Goal: Task Accomplishment & Management: Complete application form

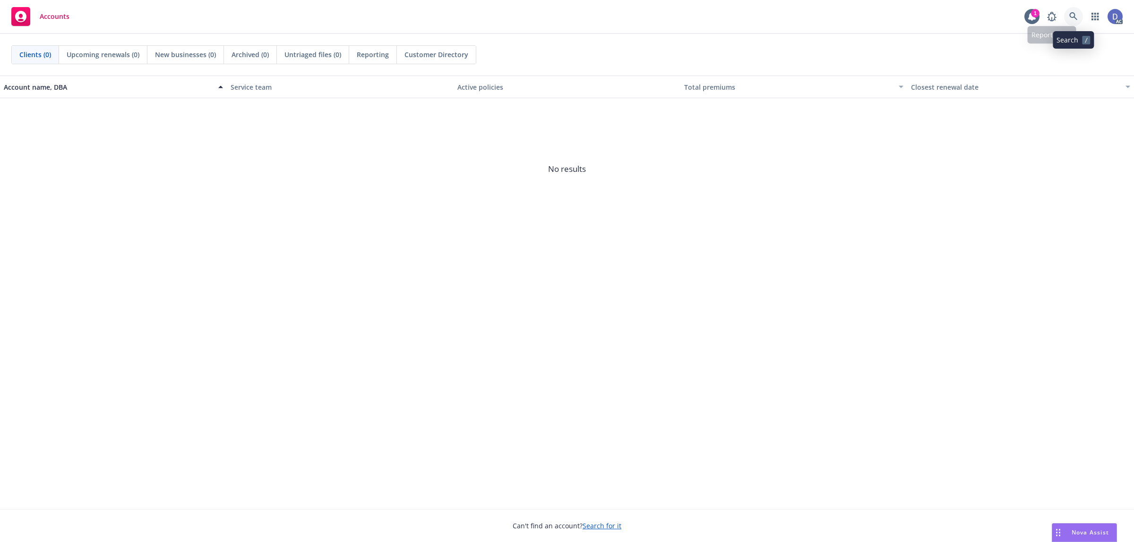
click at [1068, 20] on link at bounding box center [1073, 16] width 19 height 19
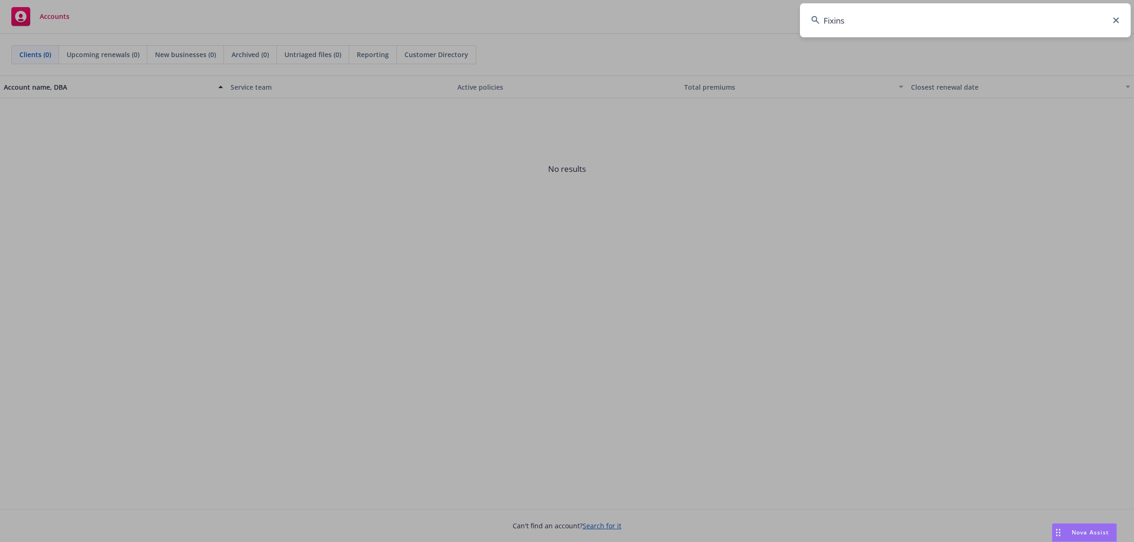
click at [1068, 20] on input "Fixins" at bounding box center [965, 20] width 331 height 34
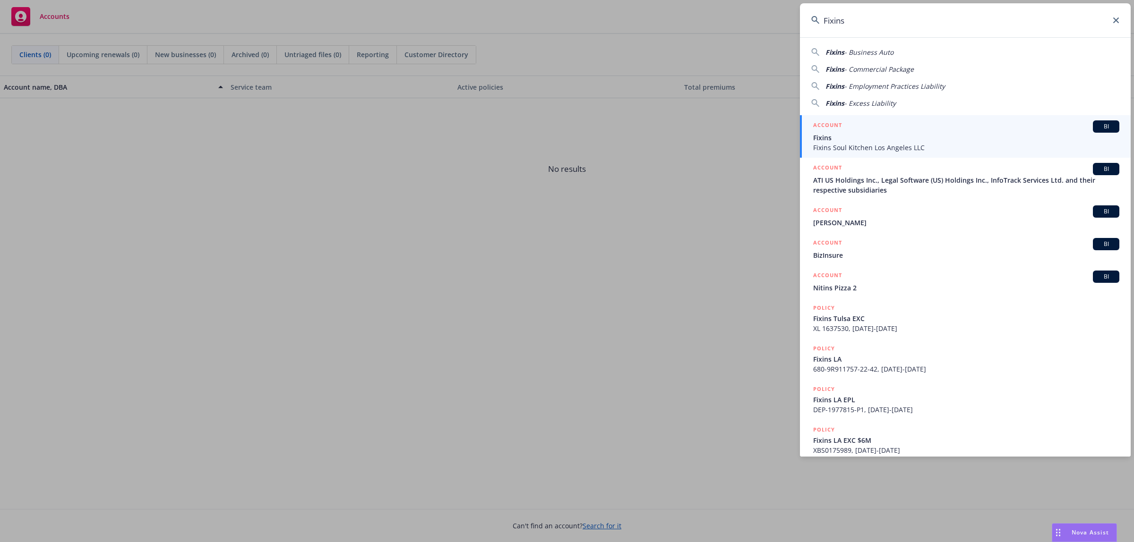
type input "Fixins"
click at [900, 136] on span "Fixins" at bounding box center [966, 138] width 306 height 10
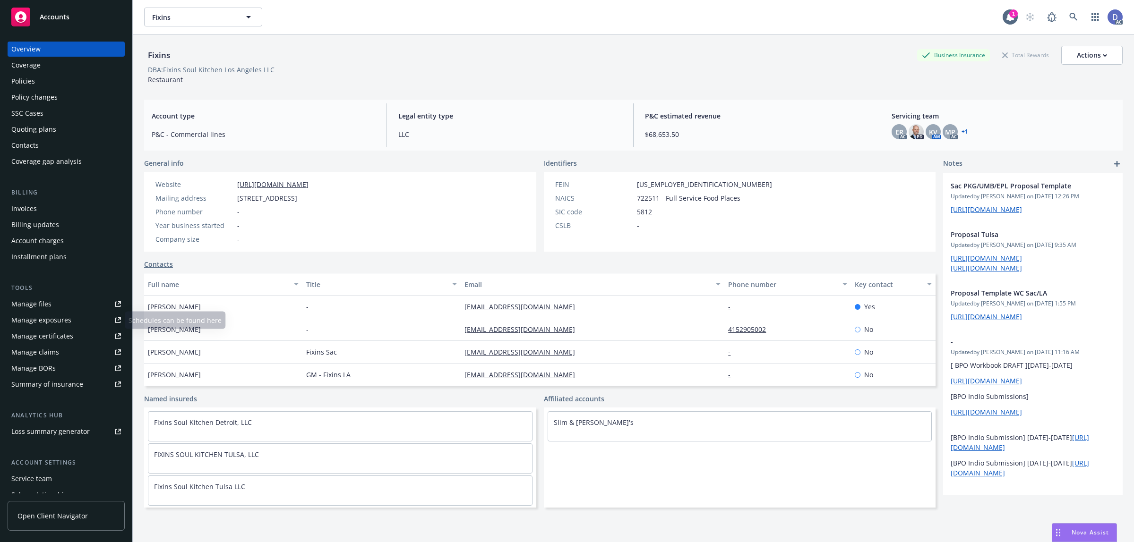
click at [57, 348] on link "Manage claims" at bounding box center [66, 352] width 117 height 15
click at [50, 308] on div "Manage files" at bounding box center [31, 304] width 40 height 15
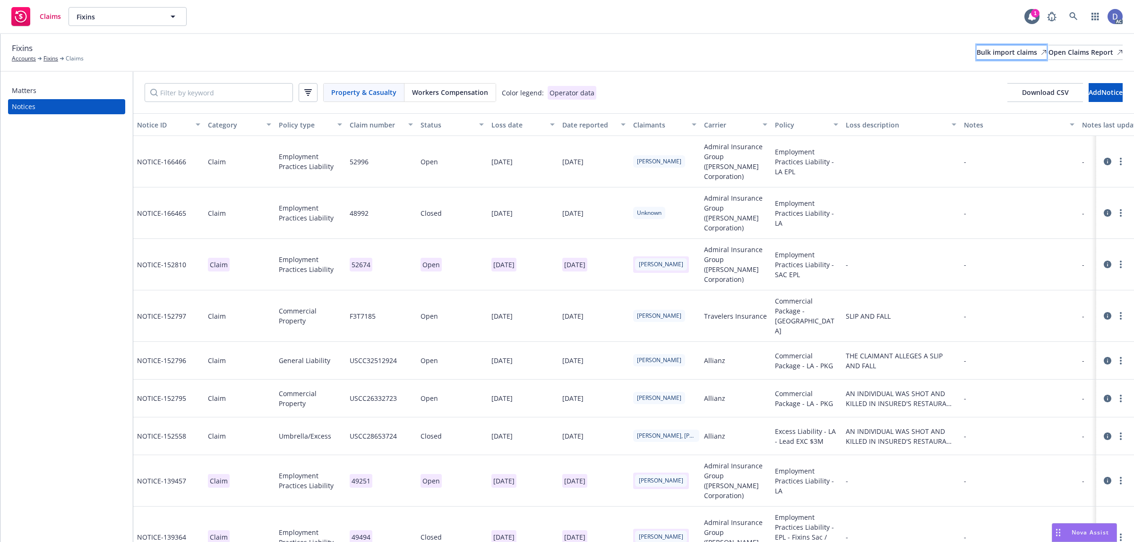
click at [976, 55] on div "Bulk import claims" at bounding box center [1011, 52] width 70 height 14
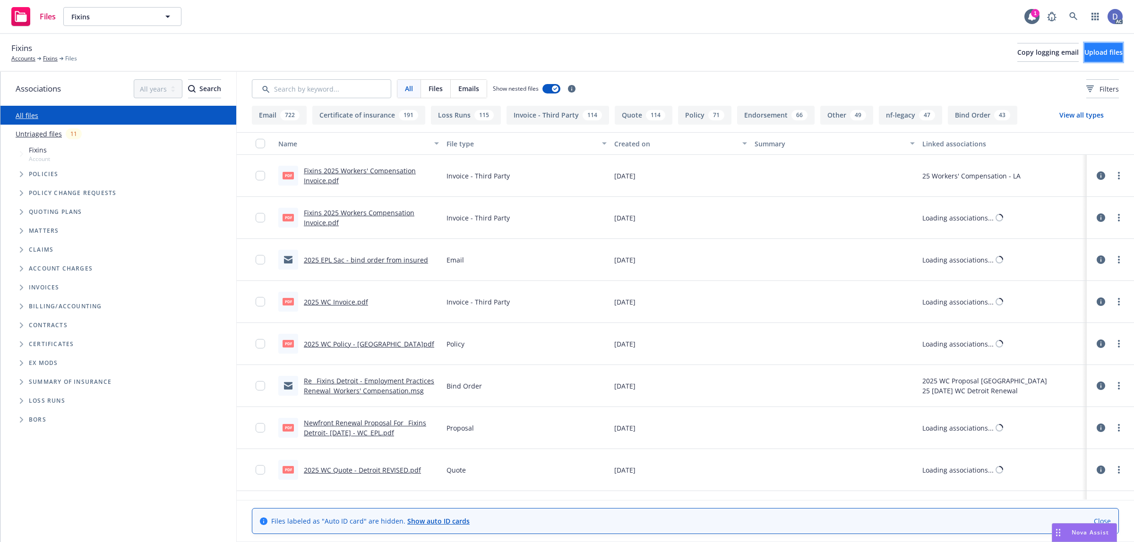
click at [1084, 55] on span "Upload files" at bounding box center [1103, 52] width 38 height 9
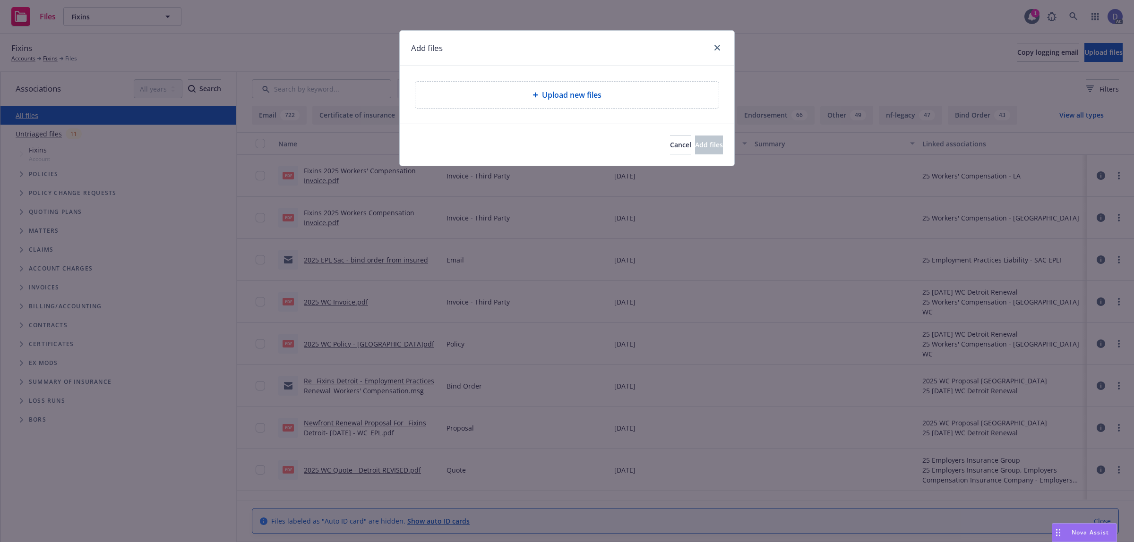
click at [629, 102] on div "Upload new files" at bounding box center [566, 95] width 303 height 26
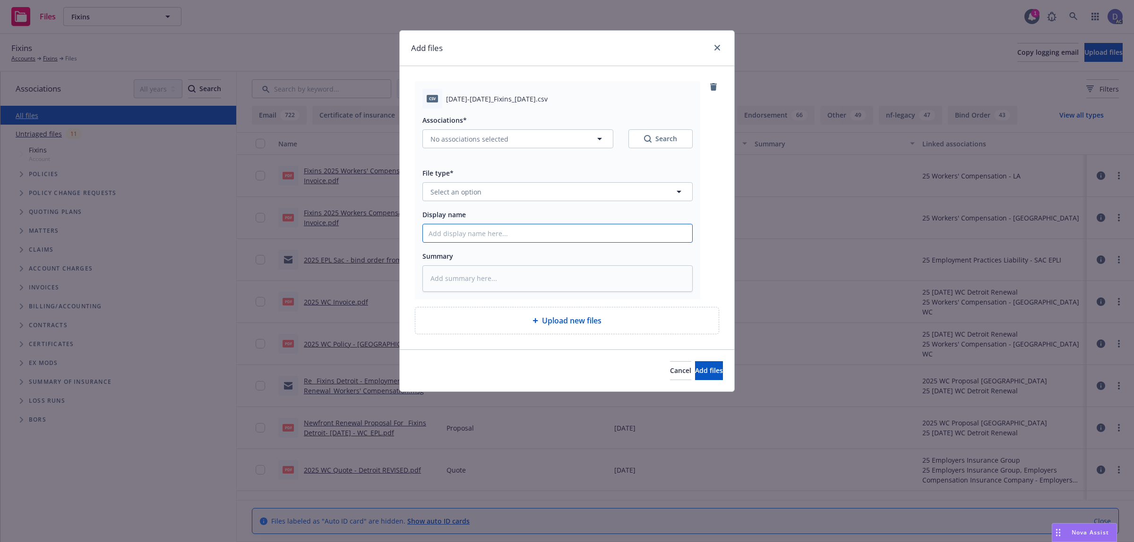
click at [594, 237] on input "Display name" at bounding box center [557, 233] width 269 height 18
paste input "2021-2024_Fixins_7-17-2024"
type input "2021-2024_Fixins_7-17-2024"
type textarea "x"
type input "2021-2024_Fixins_7-17-2024"
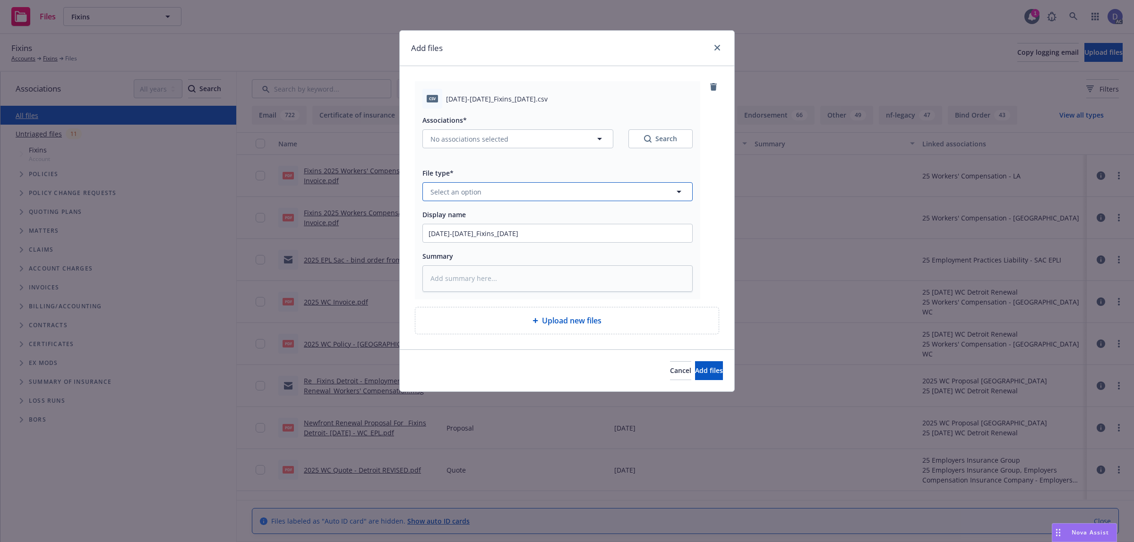
click at [626, 200] on button "Select an option" at bounding box center [557, 191] width 270 height 19
type input "loss"
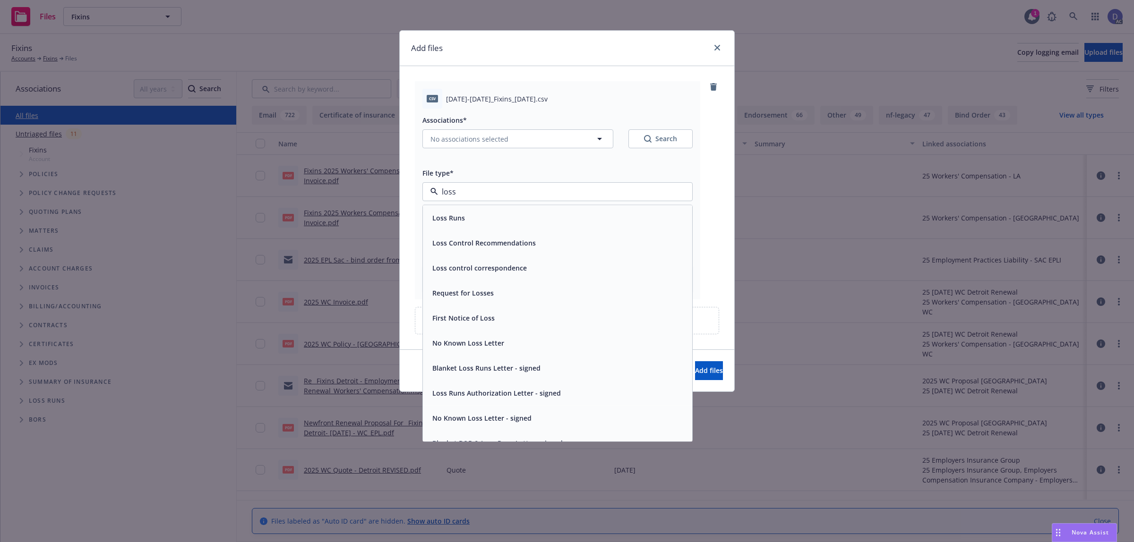
click at [614, 216] on div "Loss Runs" at bounding box center [557, 218] width 258 height 14
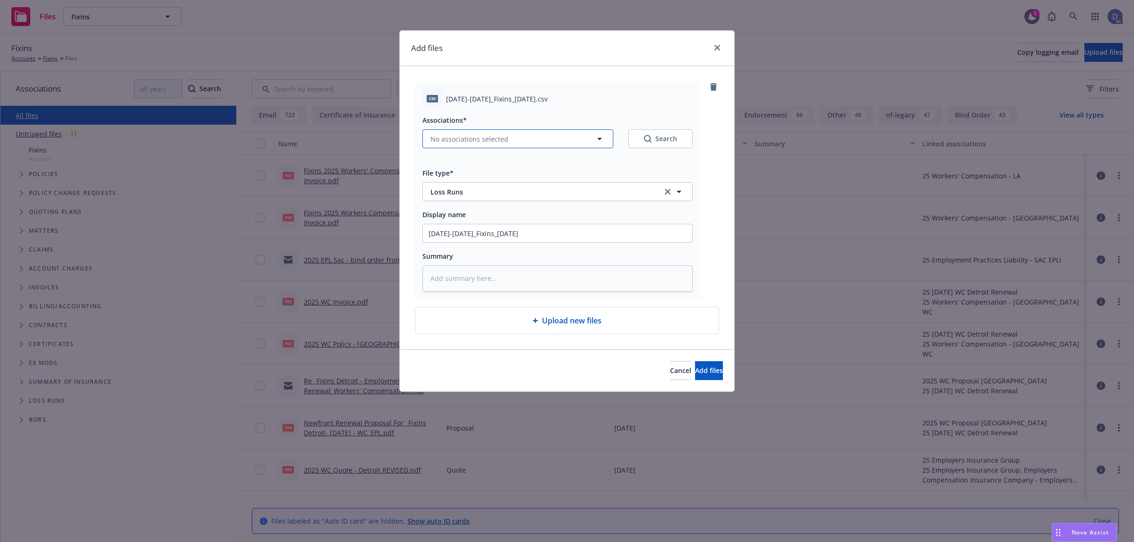
click at [505, 146] on button "No associations selected" at bounding box center [517, 138] width 191 height 19
type textarea "x"
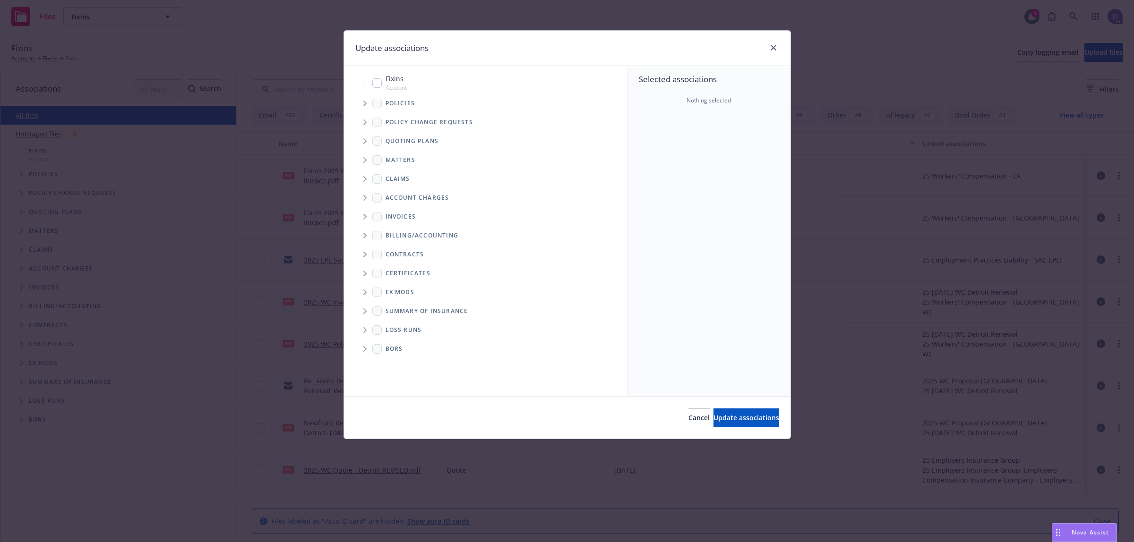
click at [364, 104] on icon "Tree Example" at bounding box center [364, 104] width 3 height 6
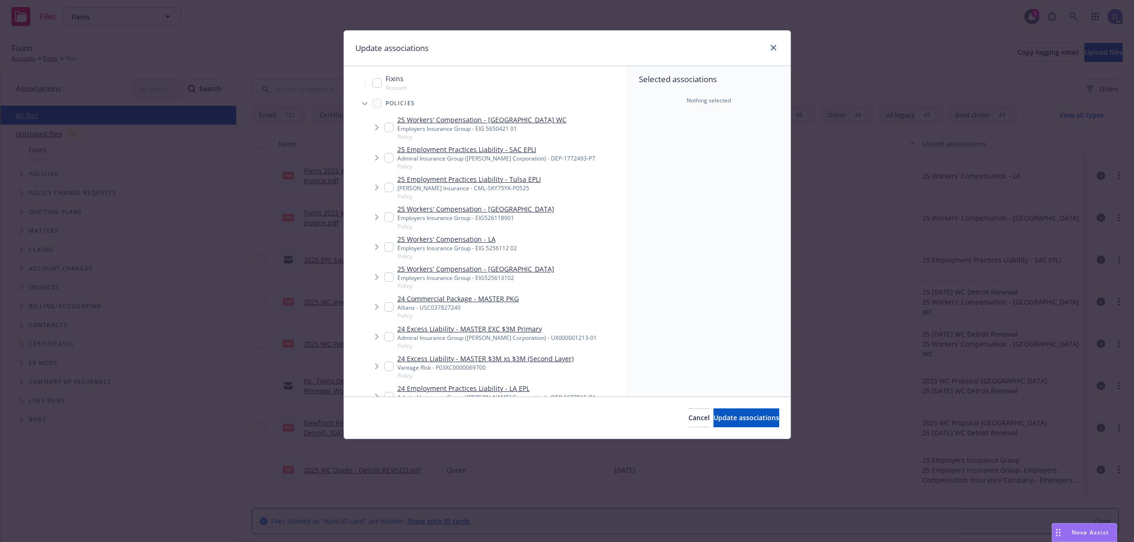
click at [719, 189] on div "Selected associations Nothing selected" at bounding box center [708, 231] width 163 height 331
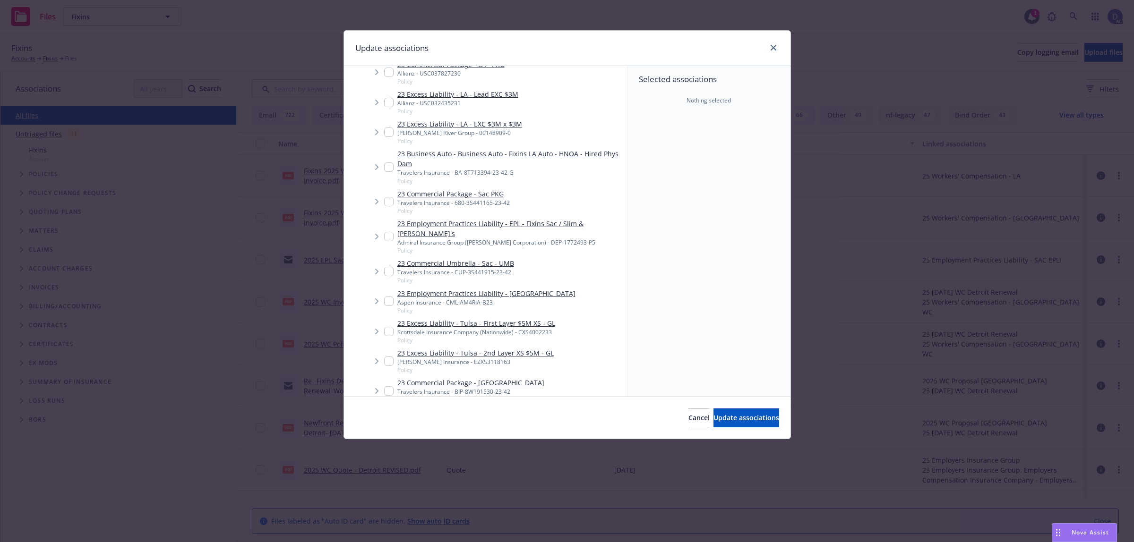
click at [528, 239] on div "Admiral Insurance Group (W.R. Berkley Corporation) - DEP-1772493-P5" at bounding box center [510, 243] width 226 height 8
checkbox input "true"
click at [713, 417] on span "Update associations" at bounding box center [746, 417] width 66 height 9
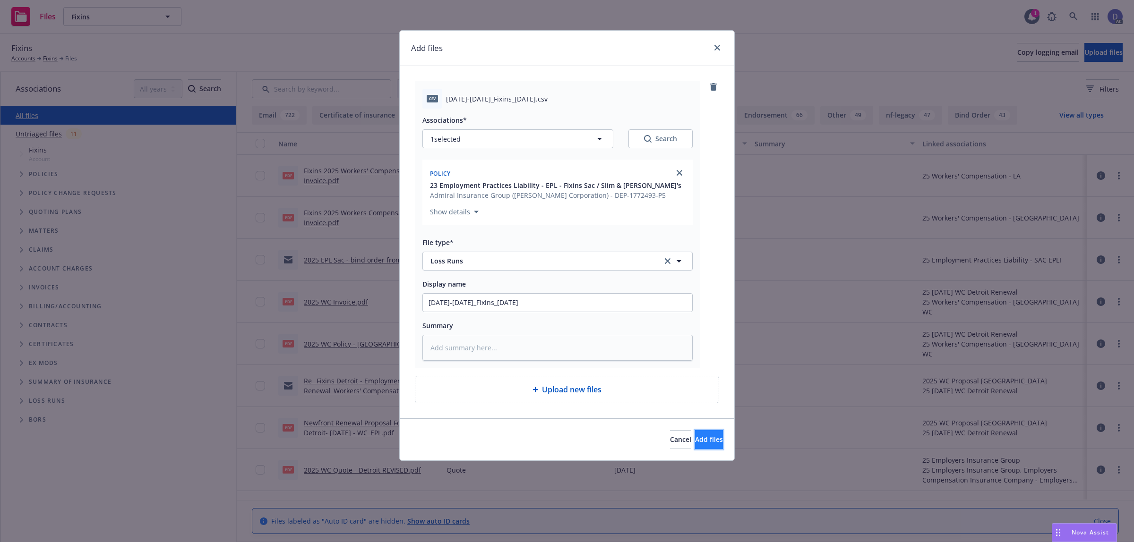
click at [706, 440] on span "Add files" at bounding box center [709, 439] width 28 height 9
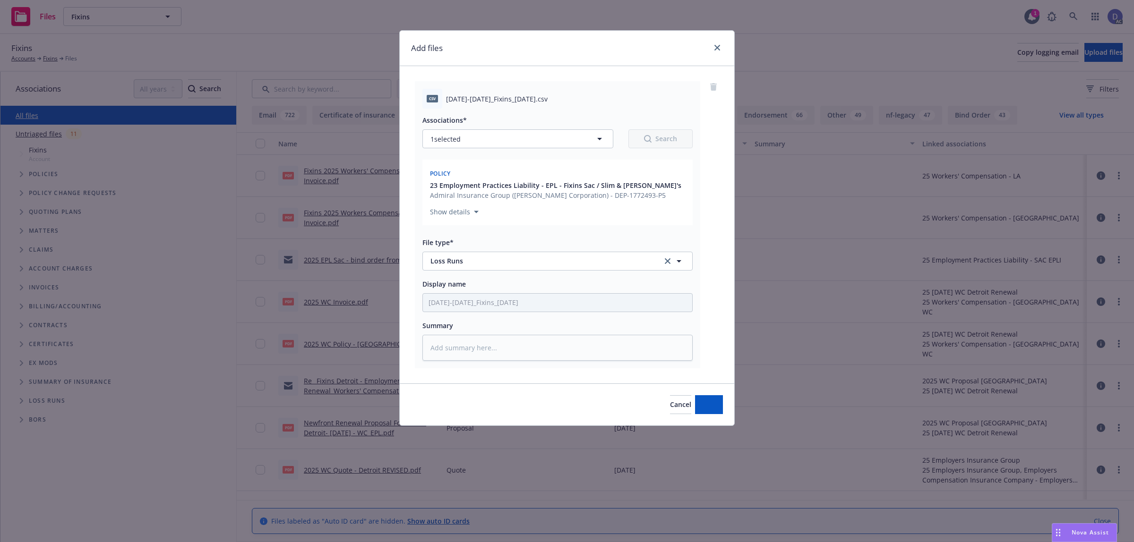
type textarea "x"
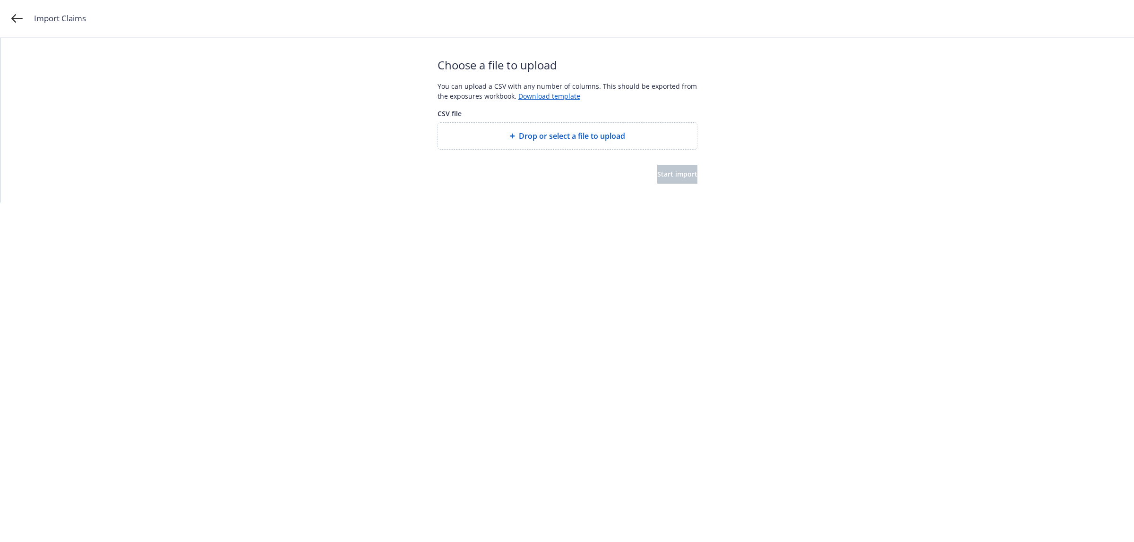
click at [554, 134] on span "Drop or select a file to upload" at bounding box center [572, 135] width 106 height 11
click at [658, 178] on span "Start import" at bounding box center [677, 174] width 40 height 9
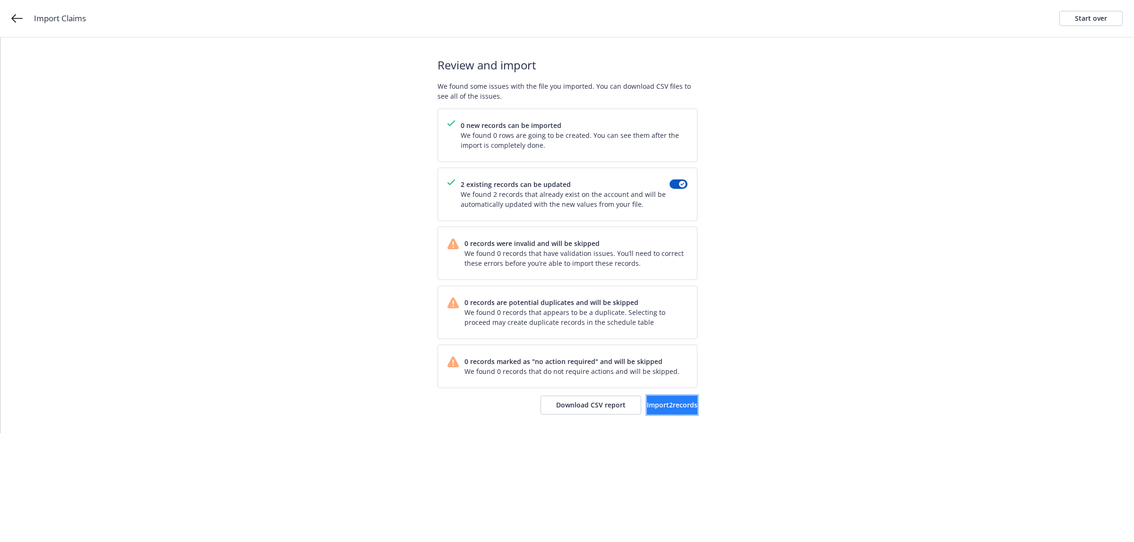
click at [650, 407] on span "Import 2 records" at bounding box center [672, 405] width 51 height 9
click at [668, 414] on link "View accounts" at bounding box center [658, 405] width 77 height 19
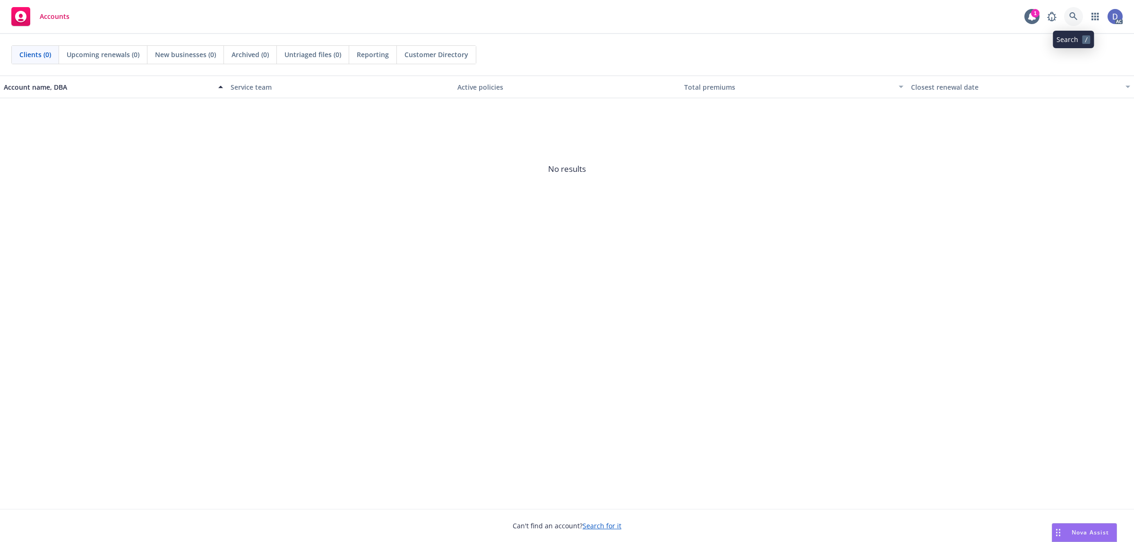
click at [1069, 24] on link at bounding box center [1073, 16] width 19 height 19
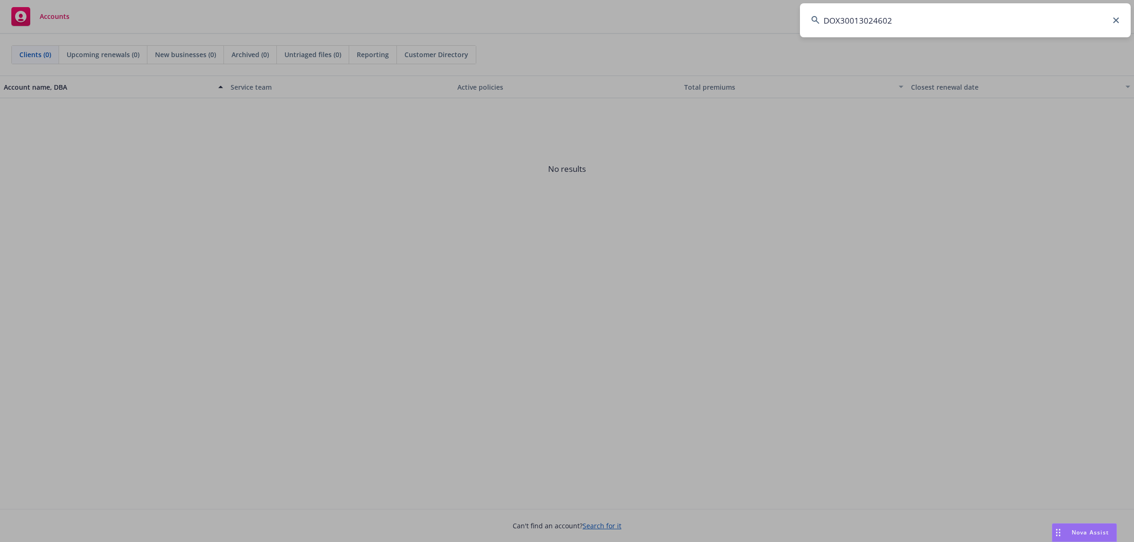
click at [1069, 24] on input "DOX30013024602" at bounding box center [965, 20] width 331 height 34
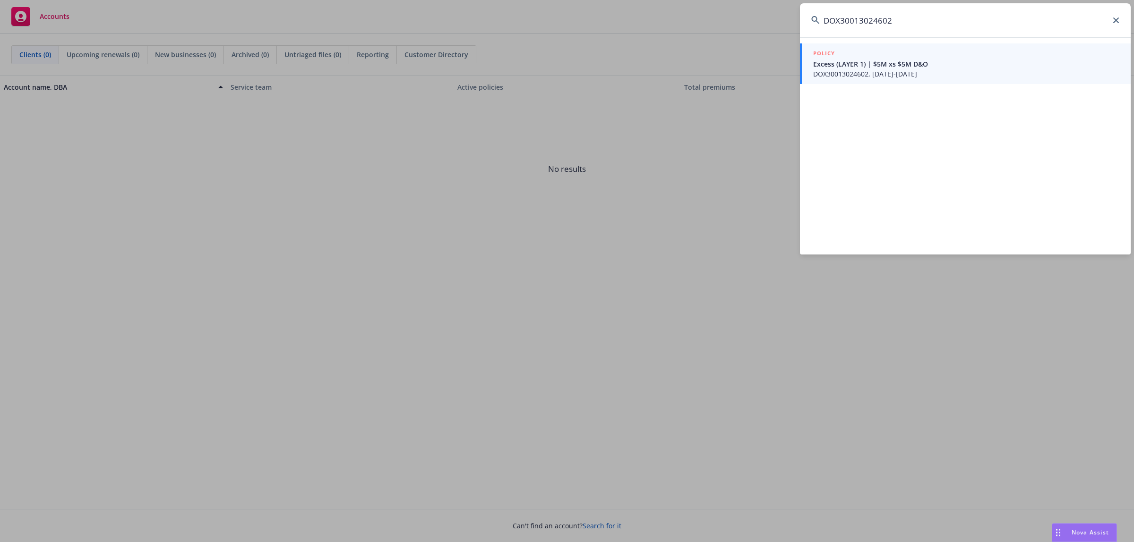
type input "DOX30013024602"
click at [858, 76] on span "DOX30013024602, 11/05/2023-11/05/2024" at bounding box center [966, 74] width 306 height 10
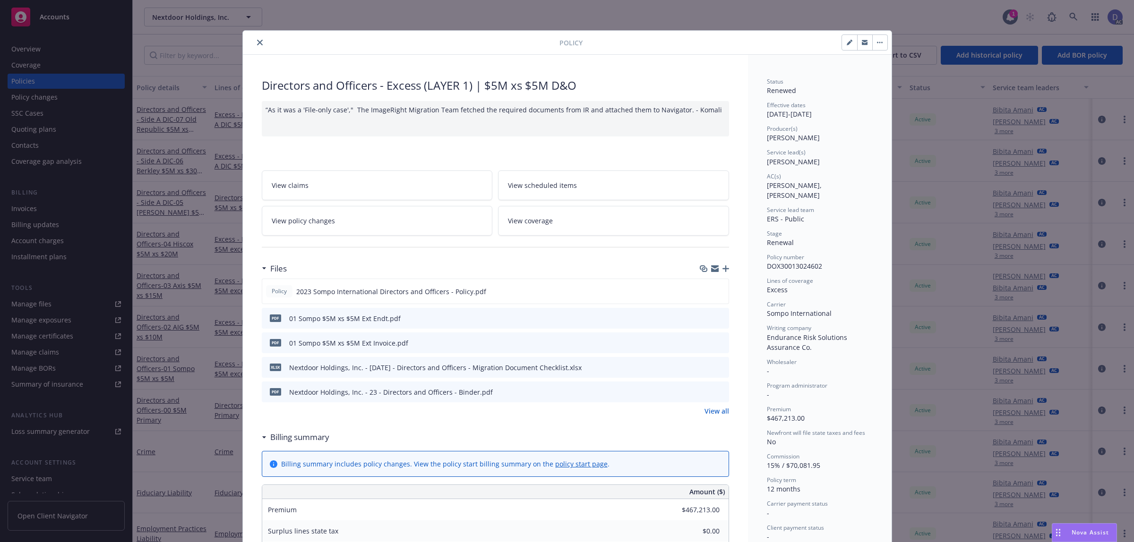
click at [52, 43] on div "Policy Directors and Officers - Excess (LAYER 1) | $5M xs $5M D&O “As it was a …" at bounding box center [567, 271] width 1134 height 542
click at [257, 40] on icon "close" at bounding box center [260, 43] width 6 height 6
click at [257, 43] on icon "close" at bounding box center [260, 43] width 6 height 6
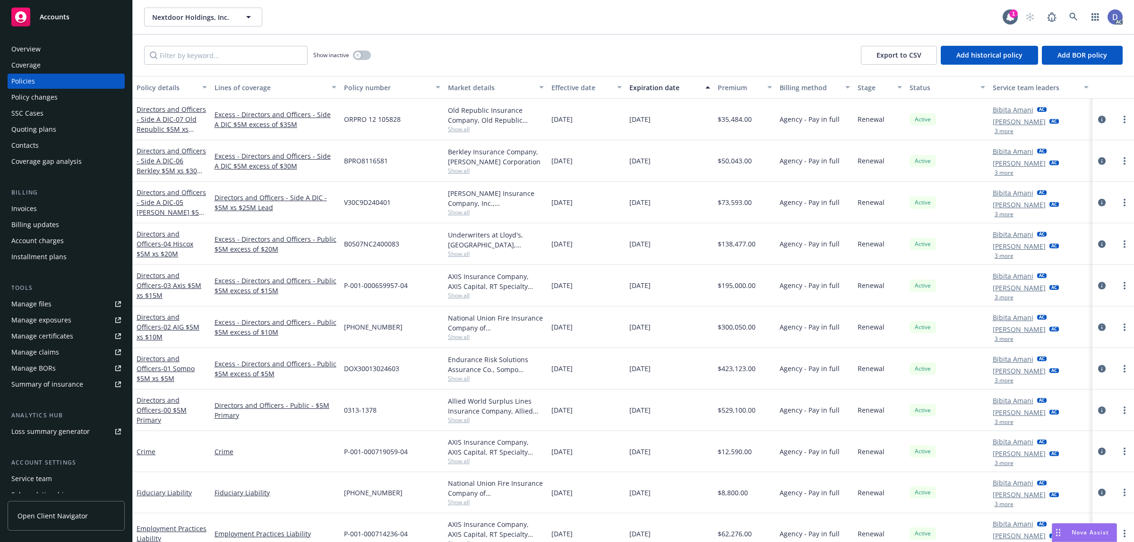
click at [60, 46] on div "Overview" at bounding box center [66, 49] width 110 height 15
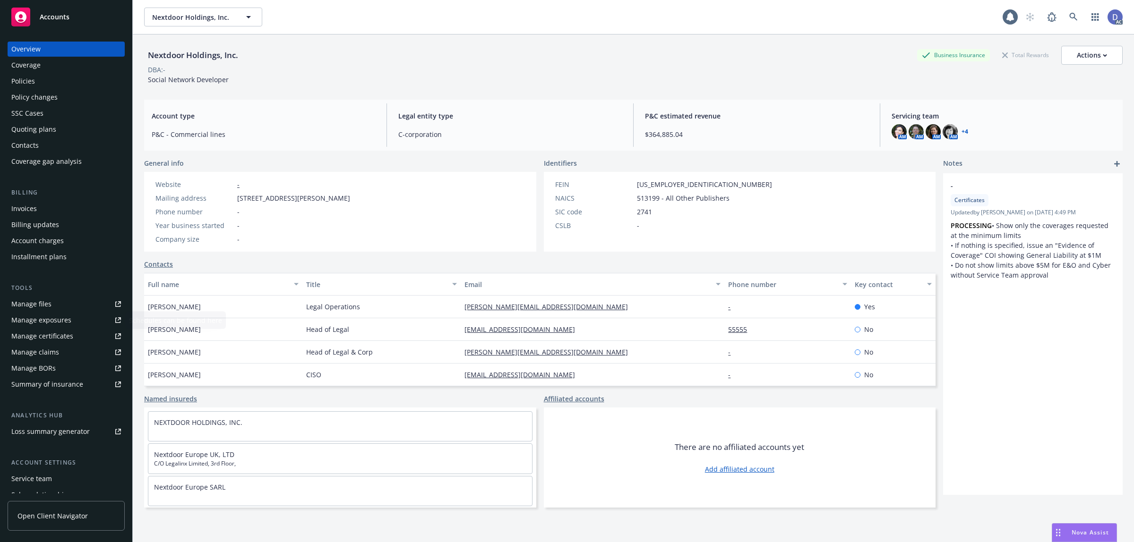
click at [46, 350] on div "Manage claims" at bounding box center [35, 352] width 48 height 15
click at [51, 299] on link "Manage files" at bounding box center [66, 304] width 117 height 15
copy div "Nextdoor Holdings, Inc."
drag, startPoint x: 245, startPoint y: 58, endPoint x: 149, endPoint y: 58, distance: 95.9
click at [149, 58] on div "Nextdoor Holdings, Inc. Business Insurance Total Rewards Actions" at bounding box center [633, 55] width 978 height 19
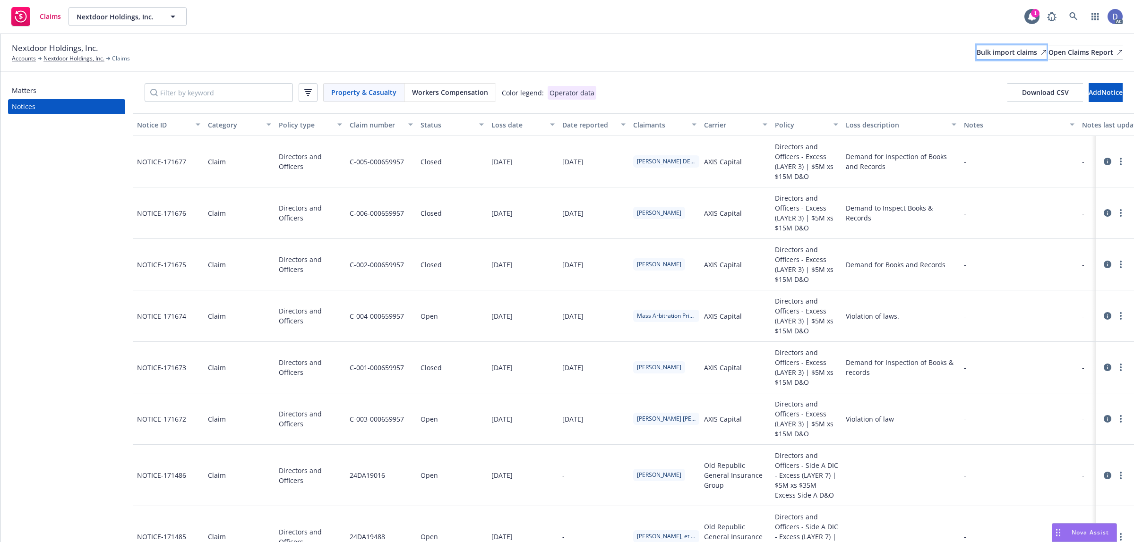
click at [977, 51] on div "Bulk import claims" at bounding box center [1011, 52] width 70 height 14
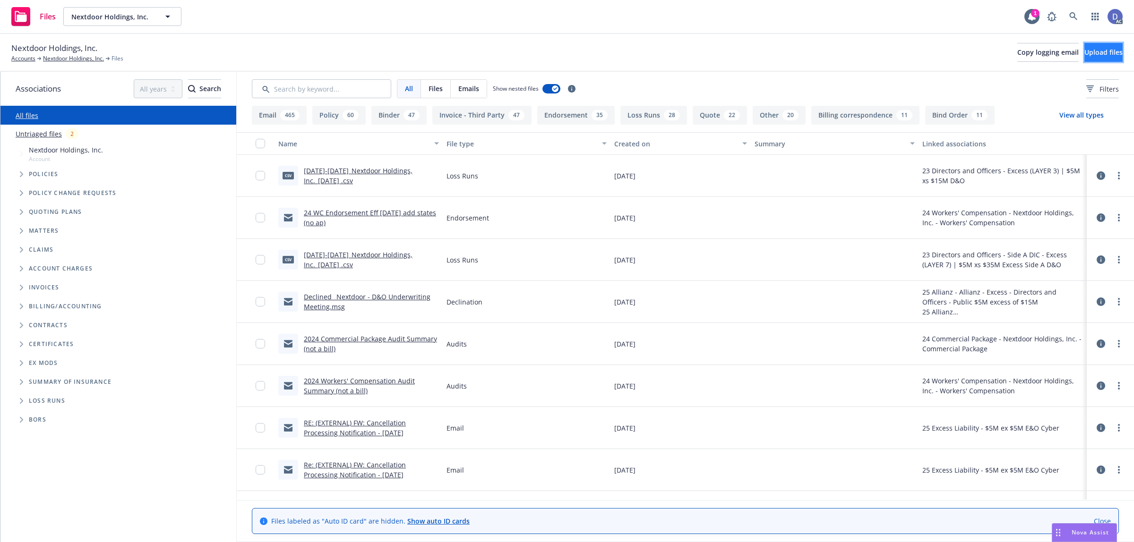
click at [1085, 57] on button "Upload files" at bounding box center [1103, 52] width 38 height 19
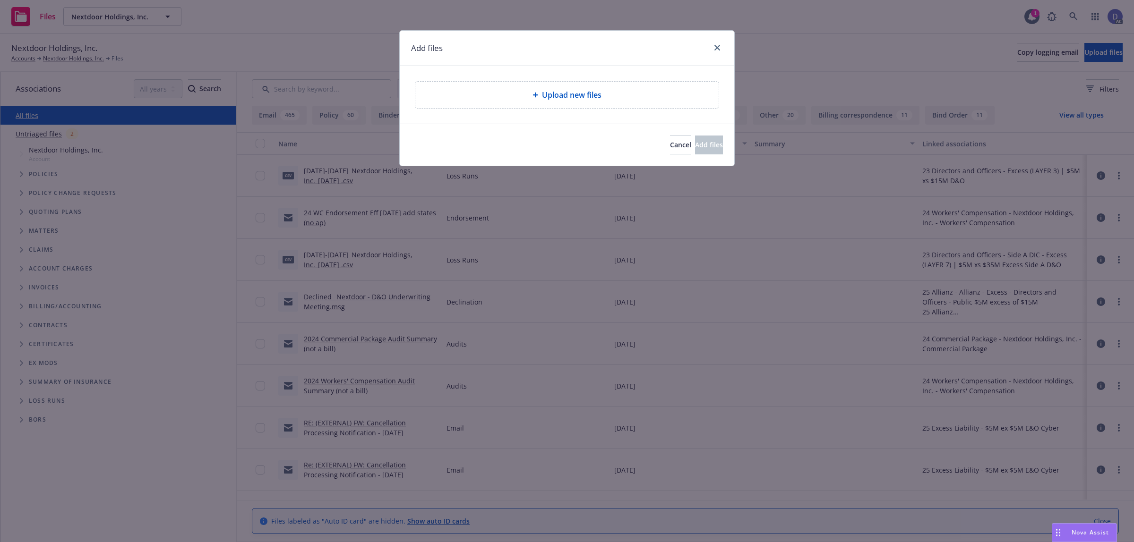
click at [551, 90] on span "Upload new files" at bounding box center [572, 94] width 60 height 11
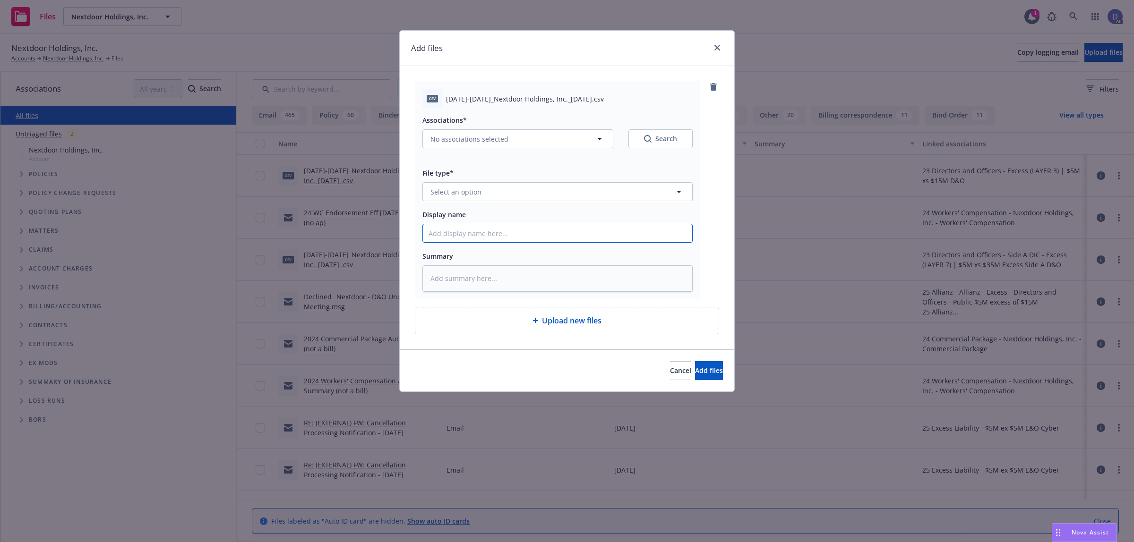
click at [487, 231] on input "Display name" at bounding box center [557, 233] width 269 height 18
paste input "2022-2024_Nextdoor Holdings, Inc._8-7-2024"
type input "2022-2024_Nextdoor Holdings, Inc._8-7-2024"
type textarea "x"
type input "2022-2024_Nextdoor Holdings, Inc._8-7-2024"
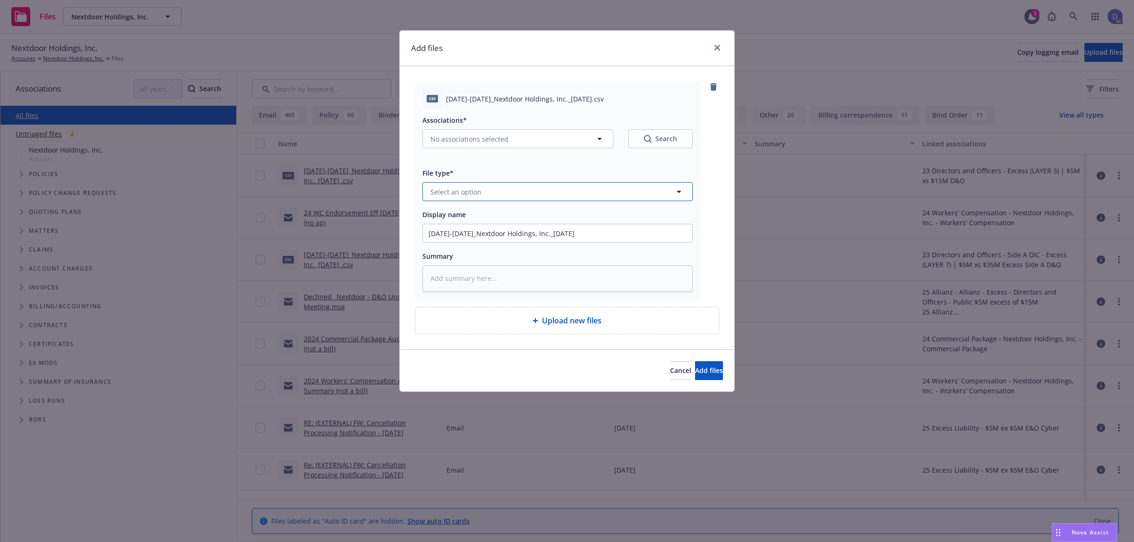
click at [518, 195] on button "Select an option" at bounding box center [557, 191] width 270 height 19
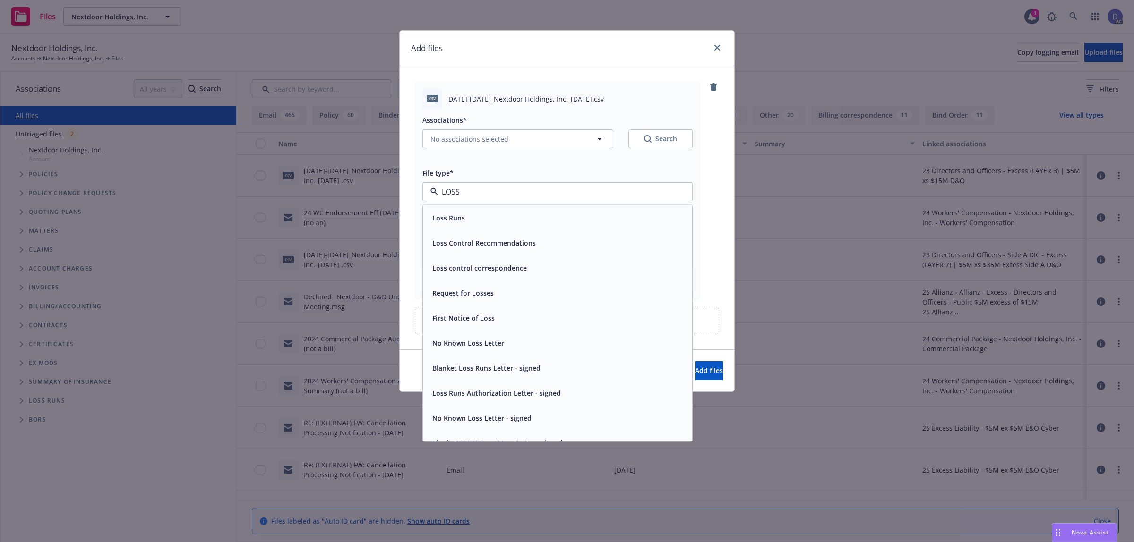
type input "LOSS"
click at [518, 204] on div "Associations* No associations selected Search File type* LOSS Loss Runs Loss Co…" at bounding box center [557, 200] width 270 height 183
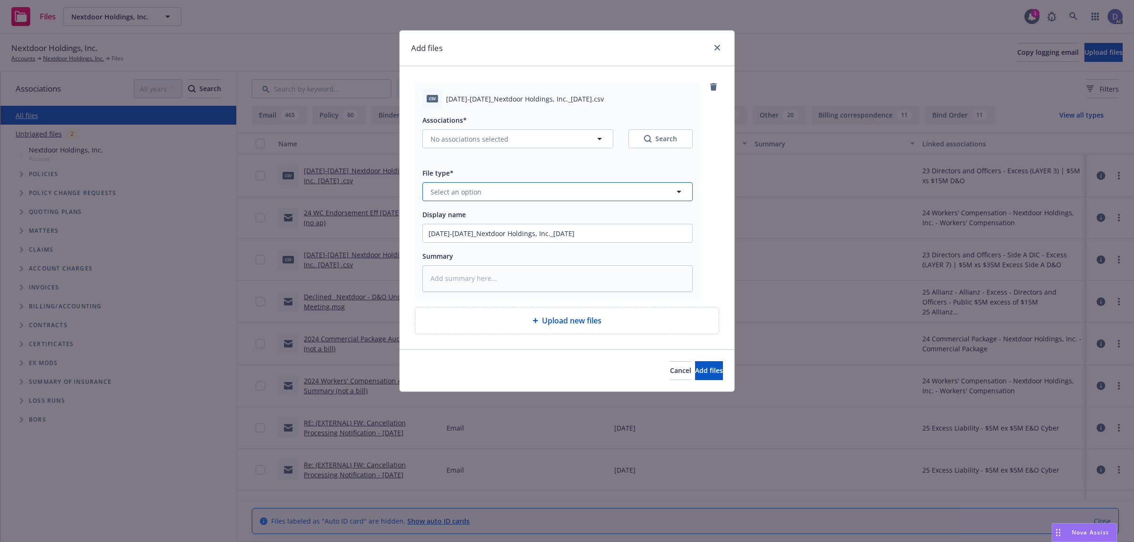
click at [531, 200] on button "Select an option" at bounding box center [557, 191] width 270 height 19
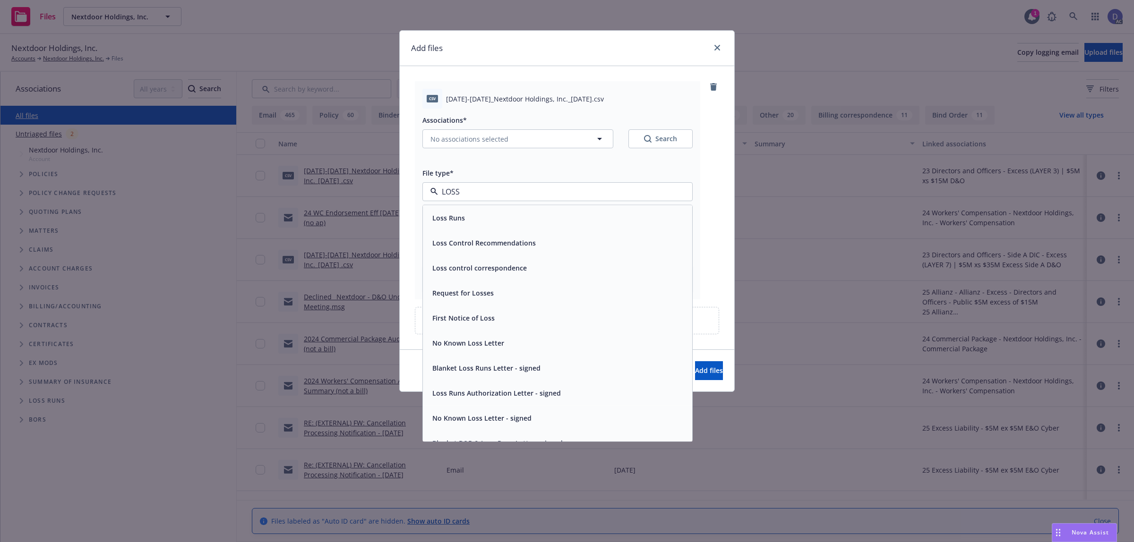
type input "LOSS"
click at [534, 203] on div "Associations* No associations selected Search File type* LOSS Loss Runs Loss Co…" at bounding box center [557, 200] width 270 height 183
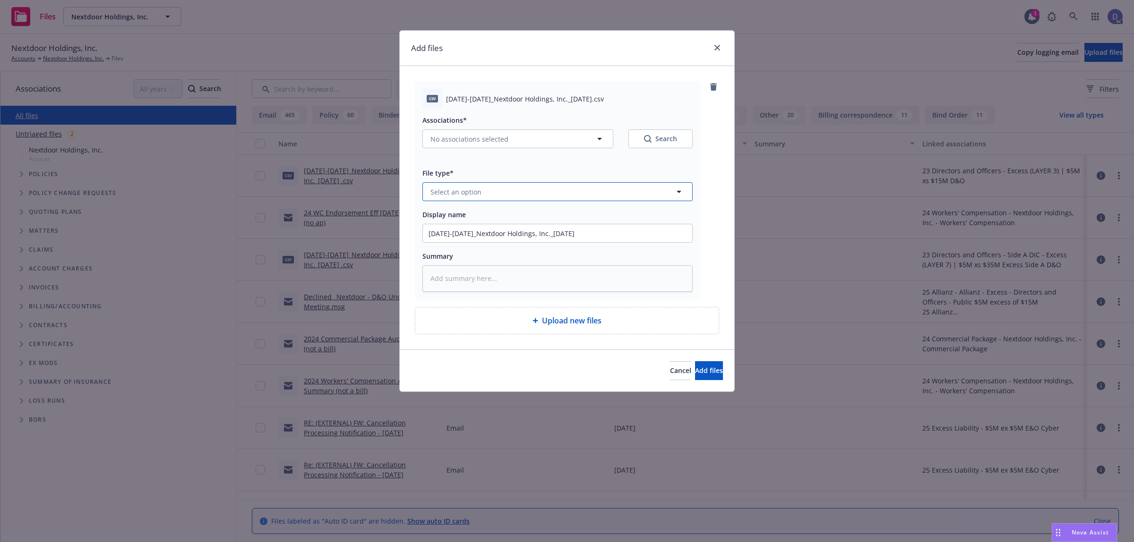
click at [547, 194] on button "Select an option" at bounding box center [557, 191] width 270 height 19
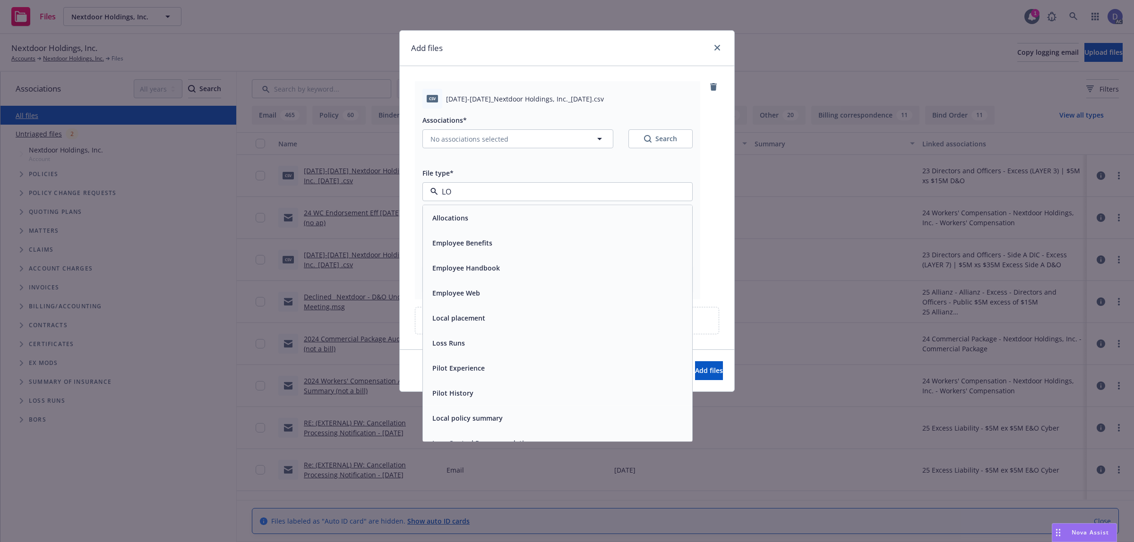
type input "LOS"
click at [537, 220] on div "Loss Runs" at bounding box center [557, 218] width 258 height 14
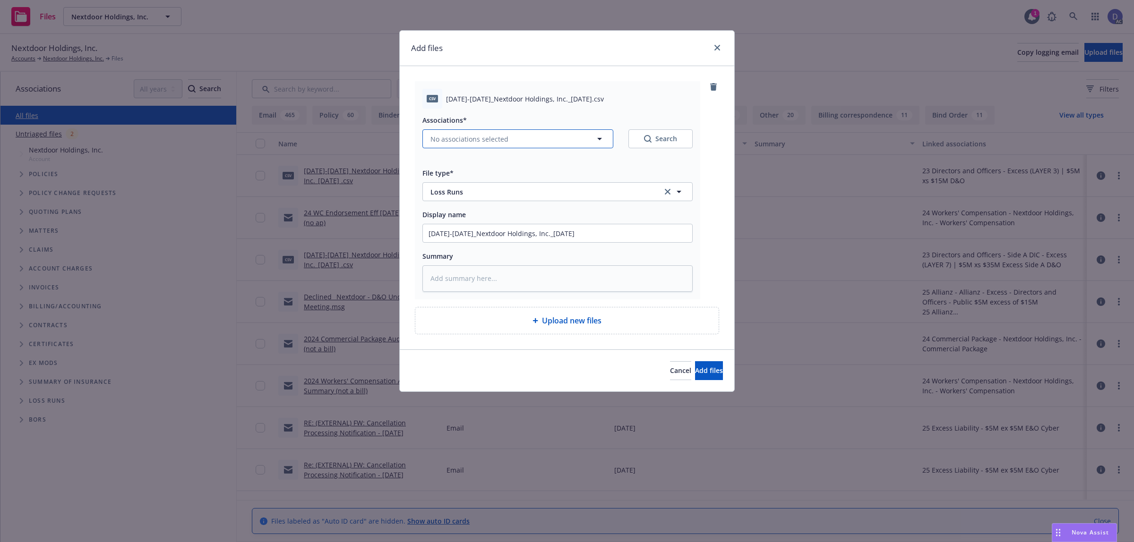
click at [478, 132] on button "No associations selected" at bounding box center [517, 138] width 191 height 19
type textarea "x"
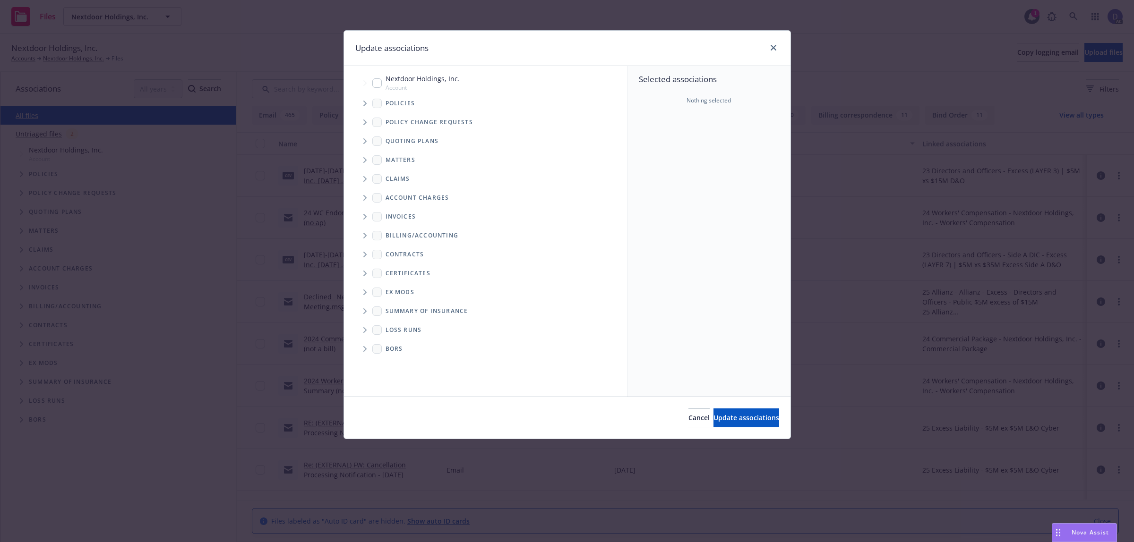
click at [362, 105] on span "Tree Example" at bounding box center [364, 103] width 15 height 15
click at [624, 143] on div "Accessibility guide for tree Tree Example. Navigate the tree with the arrow key…" at bounding box center [485, 231] width 283 height 331
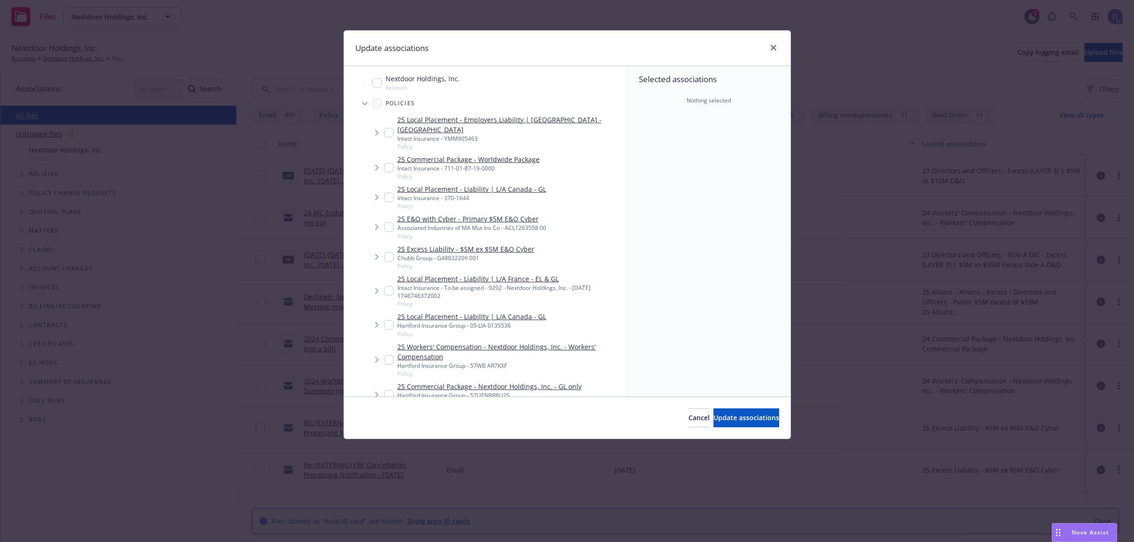
scroll to position [1179, 0]
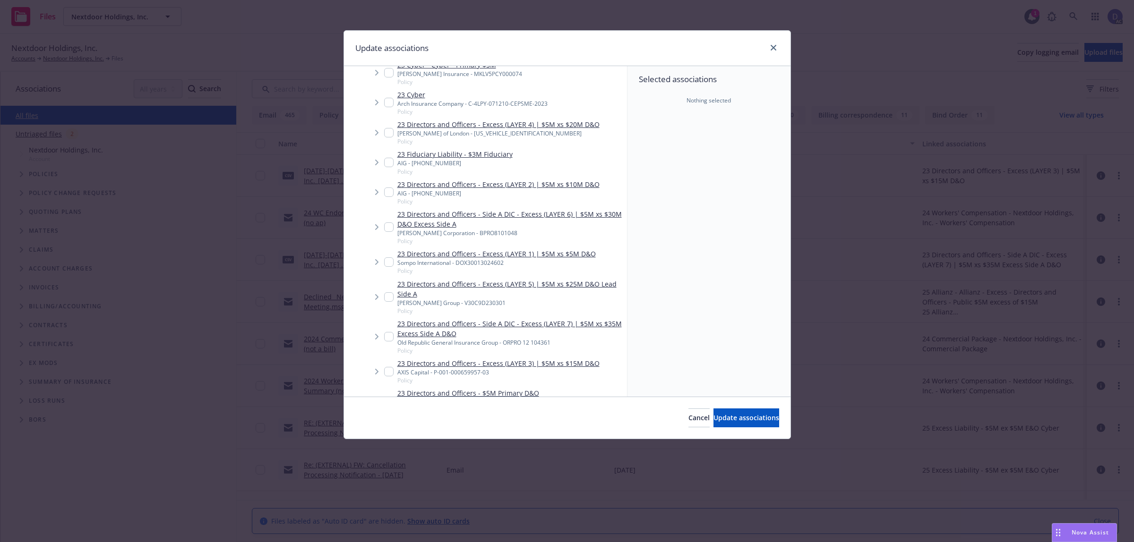
click at [509, 249] on link "23 Directors and Officers - Excess (LAYER 1) | $5M xs $5M D&O" at bounding box center [496, 254] width 198 height 10
checkbox input "true"
click at [746, 424] on button "Update associations" at bounding box center [746, 418] width 66 height 19
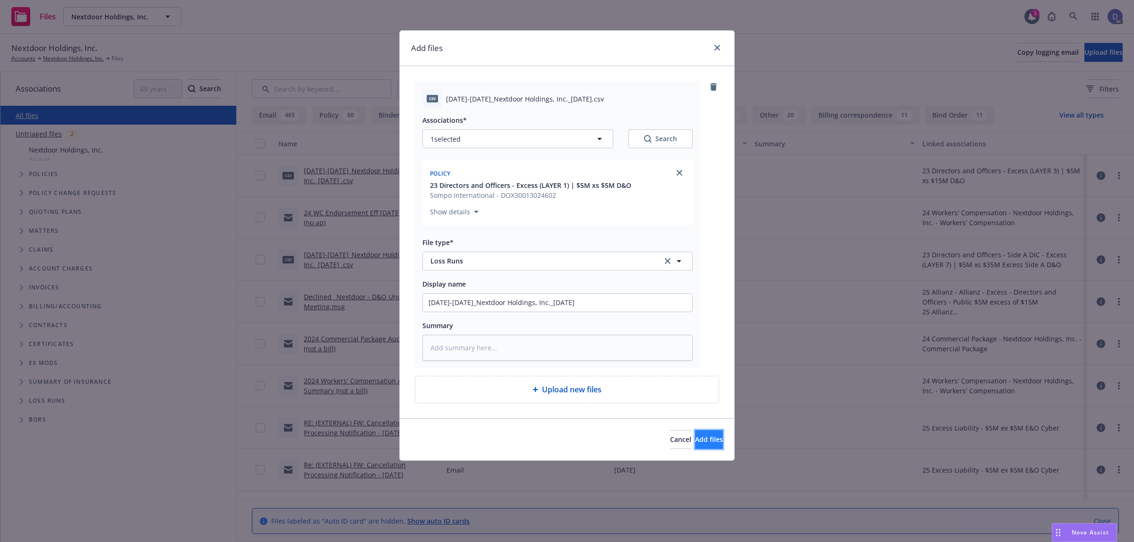
click at [709, 434] on button "Add files" at bounding box center [709, 439] width 28 height 19
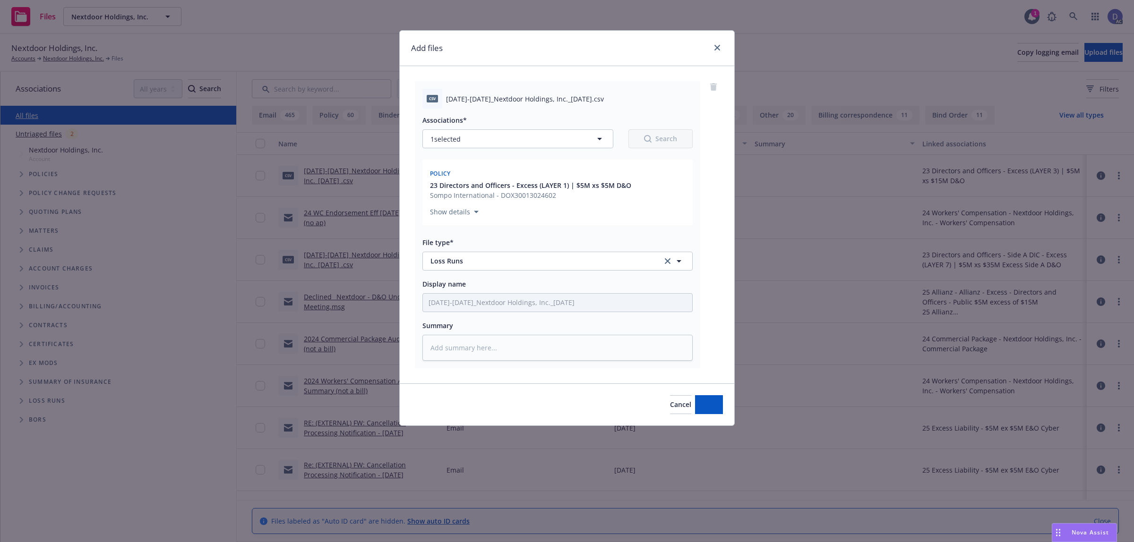
type textarea "x"
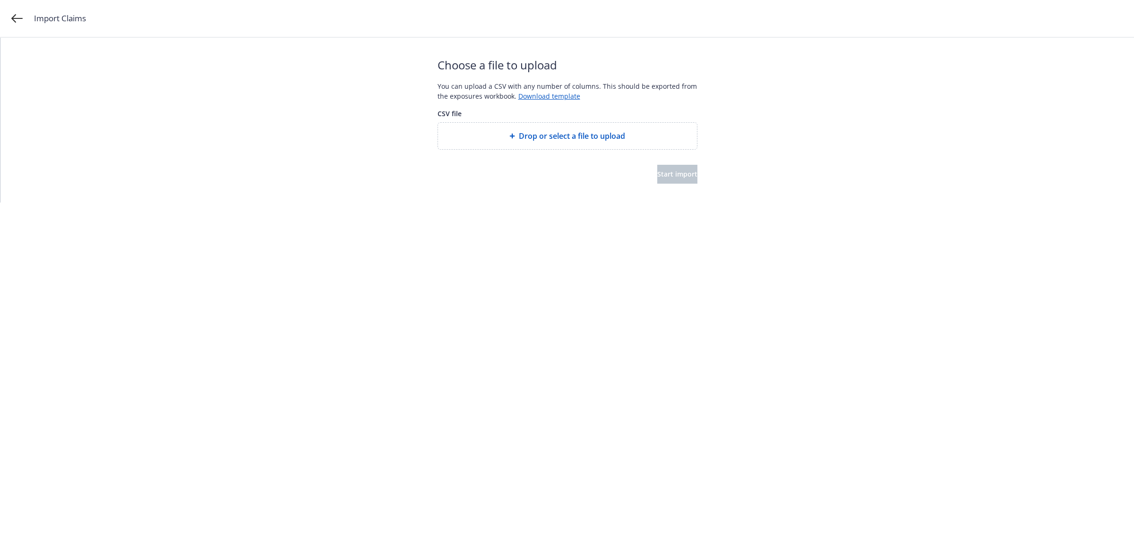
click at [553, 142] on span "Drop or select a file to upload" at bounding box center [572, 135] width 106 height 11
click at [658, 175] on span "Start import" at bounding box center [677, 174] width 40 height 9
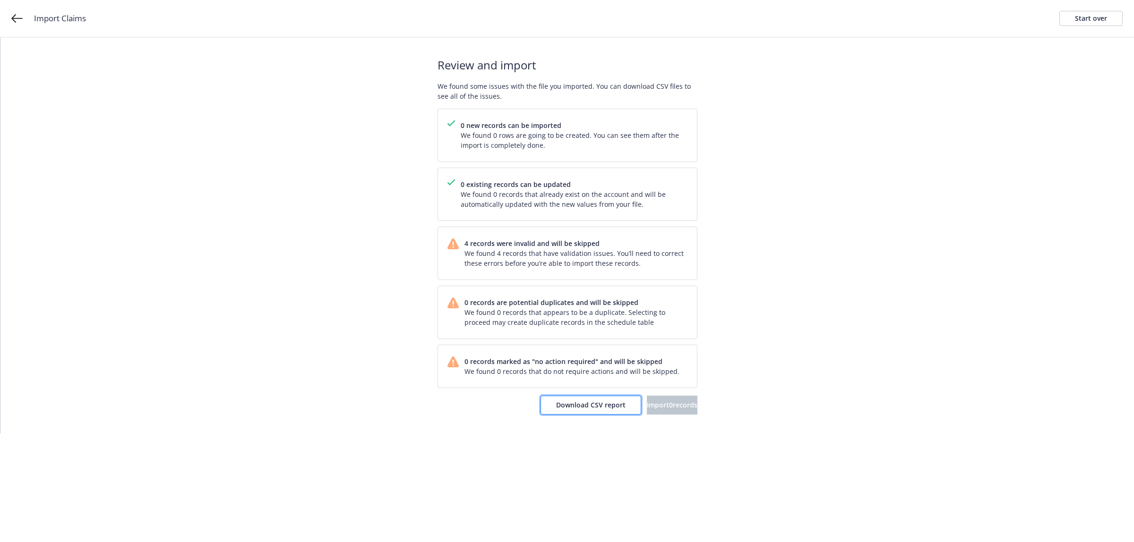
click at [568, 403] on span "Download CSV report" at bounding box center [590, 405] width 69 height 9
click at [1118, 11] on link "Start over" at bounding box center [1090, 18] width 63 height 15
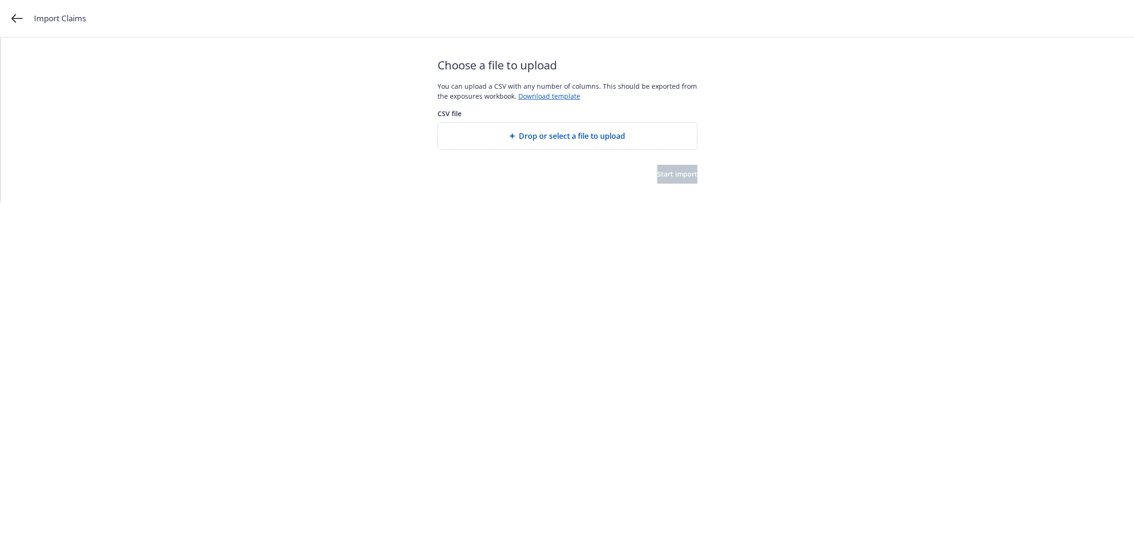
click at [564, 145] on div "Drop or select a file to upload" at bounding box center [567, 136] width 259 height 26
click at [657, 178] on span "Start import" at bounding box center [677, 174] width 40 height 9
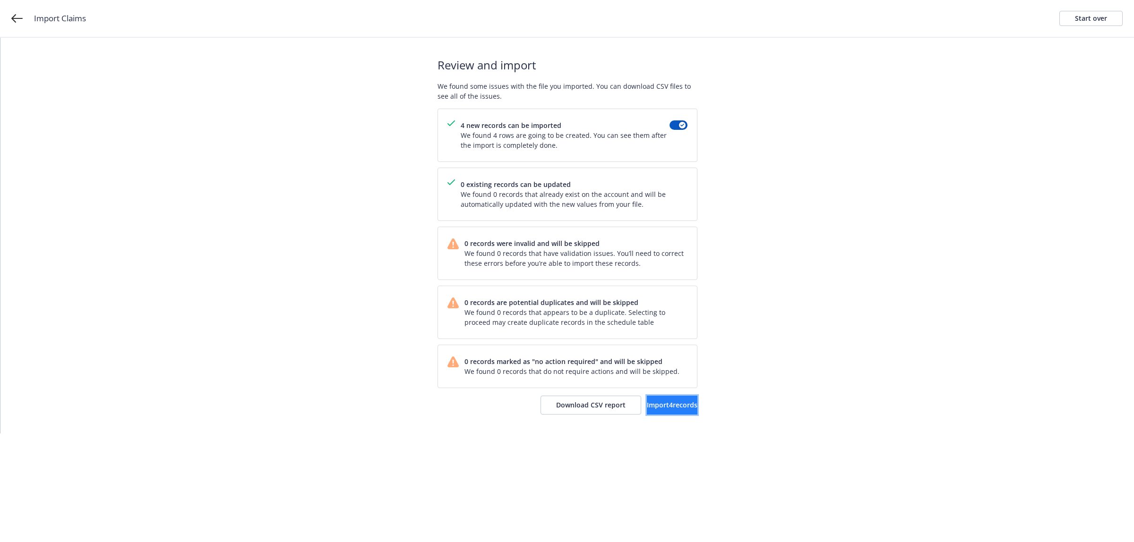
click at [660, 405] on span "Import 4 records" at bounding box center [672, 405] width 51 height 9
click at [659, 410] on span "View accounts" at bounding box center [658, 405] width 46 height 9
